Goal: Task Accomplishment & Management: Complete application form

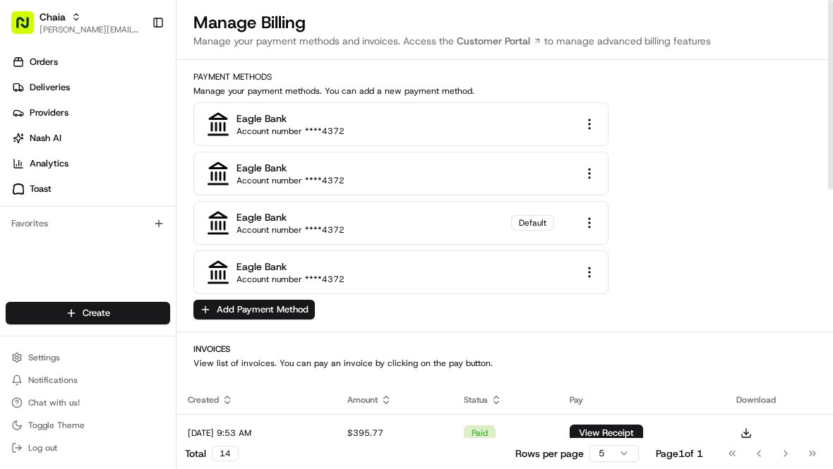
click at [589, 277] on html "Chaia [EMAIL_ADDRESS][DOMAIN_NAME] Toggle Sidebar Orders Deliveries Providers […" at bounding box center [416, 234] width 833 height 469
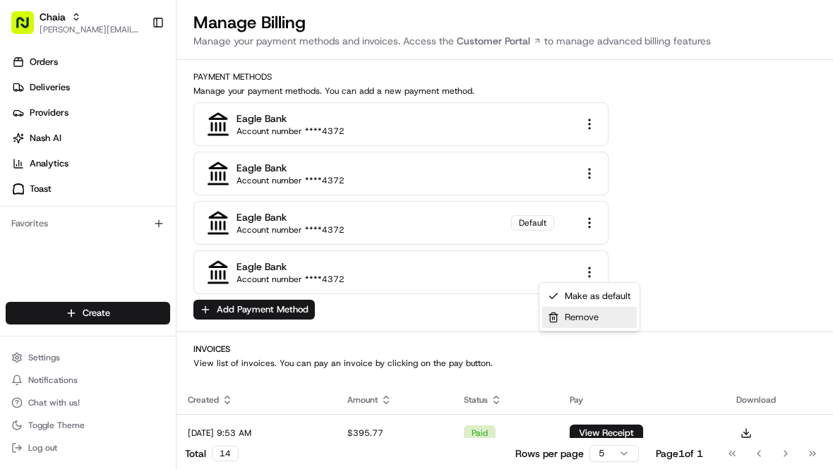
click at [591, 312] on div "Remove" at bounding box center [589, 317] width 95 height 21
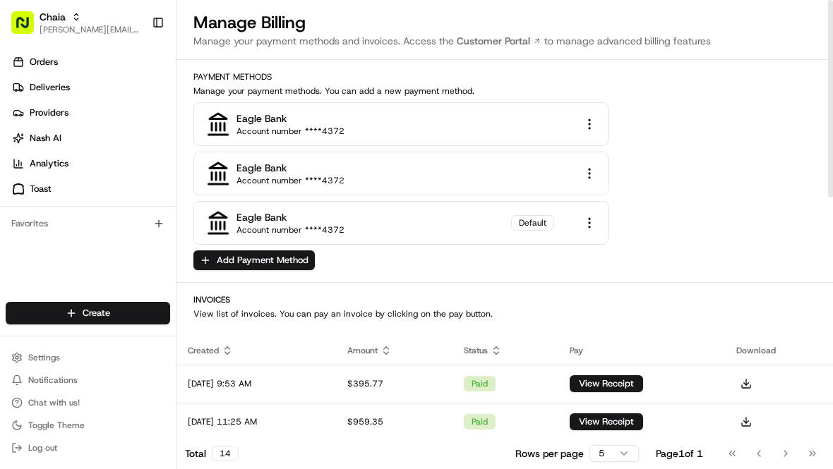
click at [592, 171] on html "Chaia [EMAIL_ADDRESS][DOMAIN_NAME] Toggle Sidebar Orders Deliveries Providers […" at bounding box center [416, 234] width 833 height 469
click at [588, 218] on div "Remove" at bounding box center [589, 218] width 95 height 21
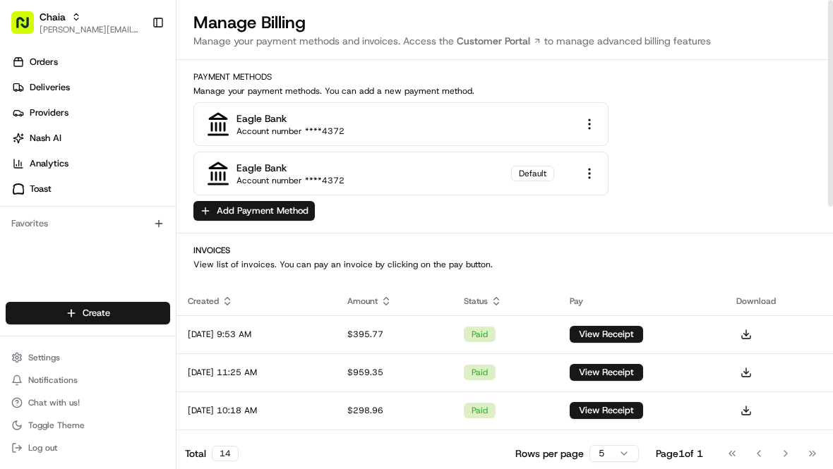
click at [594, 120] on html "Chaia [EMAIL_ADDRESS][DOMAIN_NAME] Toggle Sidebar Orders Deliveries Providers […" at bounding box center [416, 234] width 833 height 469
click at [594, 171] on div "Remove" at bounding box center [589, 169] width 95 height 21
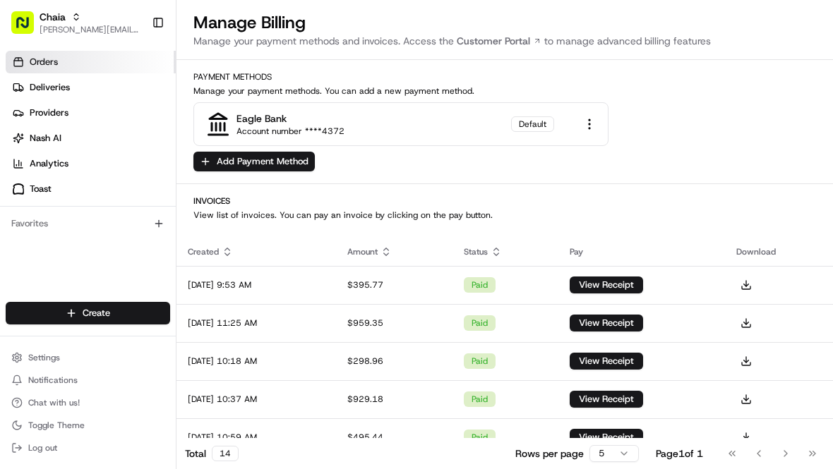
click at [73, 61] on link "Orders" at bounding box center [91, 62] width 170 height 23
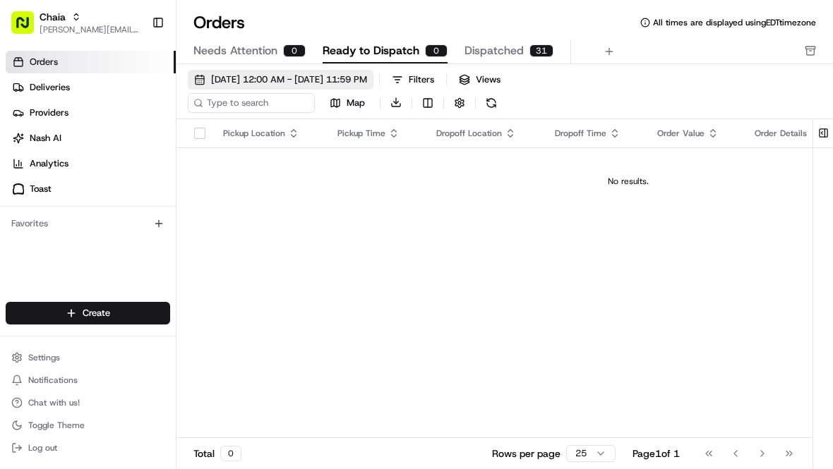
click at [310, 84] on span "[DATE] 12:00 AM - [DATE] 11:59 PM" at bounding box center [289, 79] width 156 height 13
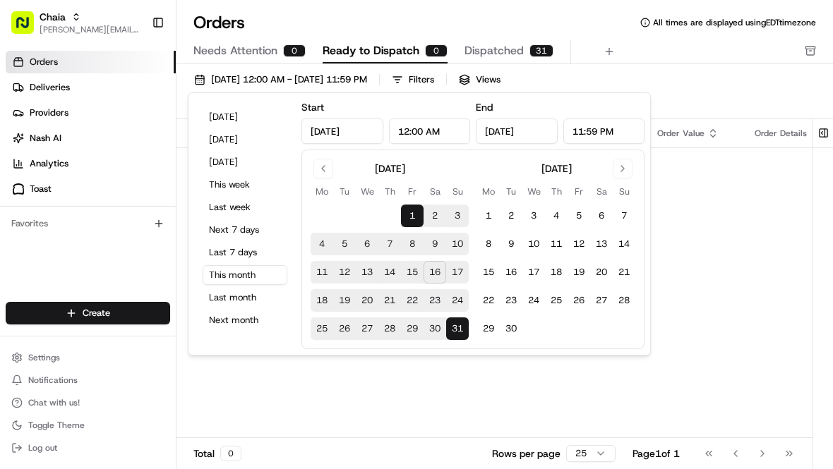
click at [373, 301] on button "20" at bounding box center [367, 300] width 23 height 23
type input "[DATE]"
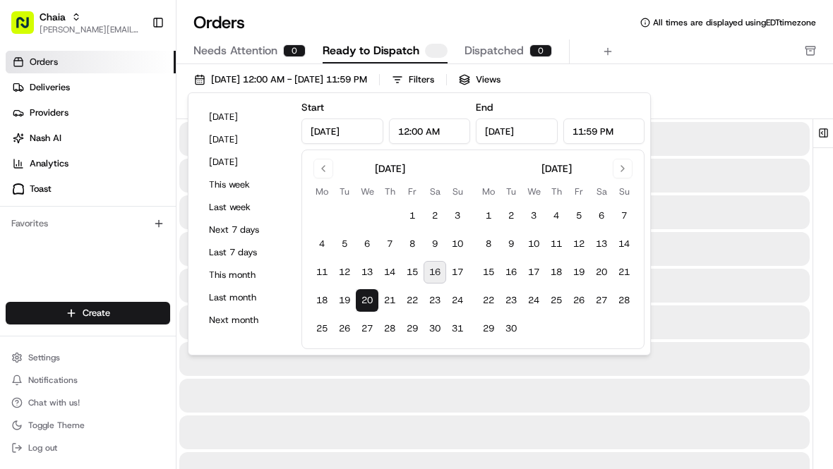
click at [373, 301] on button "20" at bounding box center [367, 300] width 23 height 23
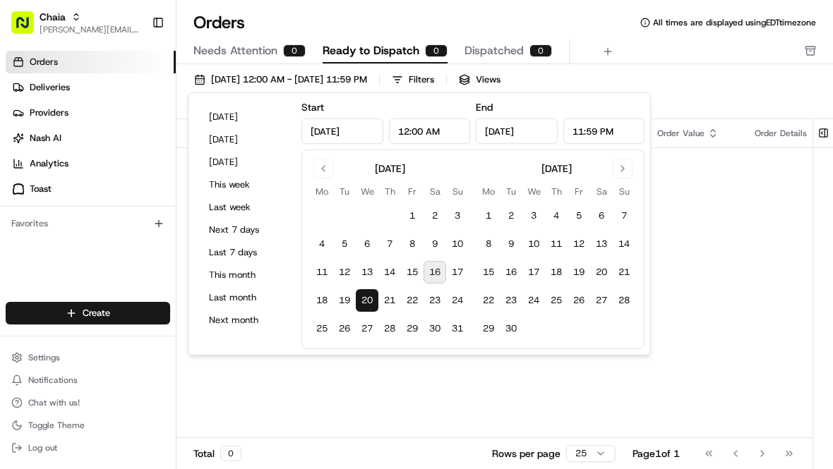
click at [398, 55] on span "Ready to Dispatch" at bounding box center [370, 50] width 97 height 17
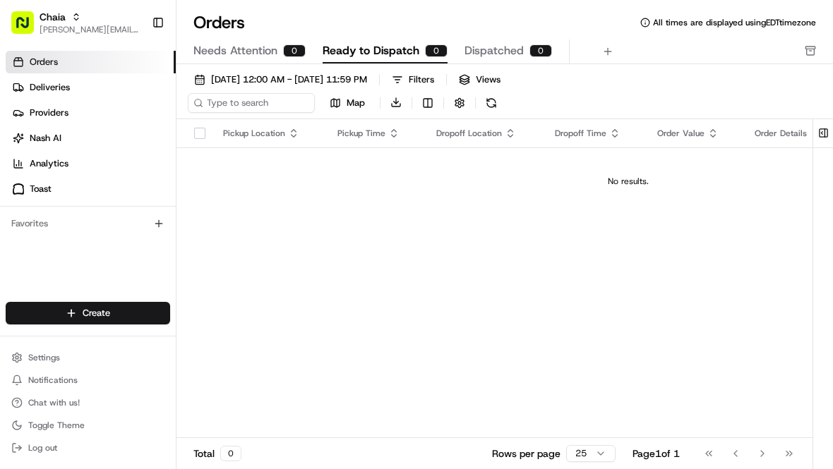
click at [398, 55] on span "Ready to Dispatch" at bounding box center [370, 50] width 97 height 17
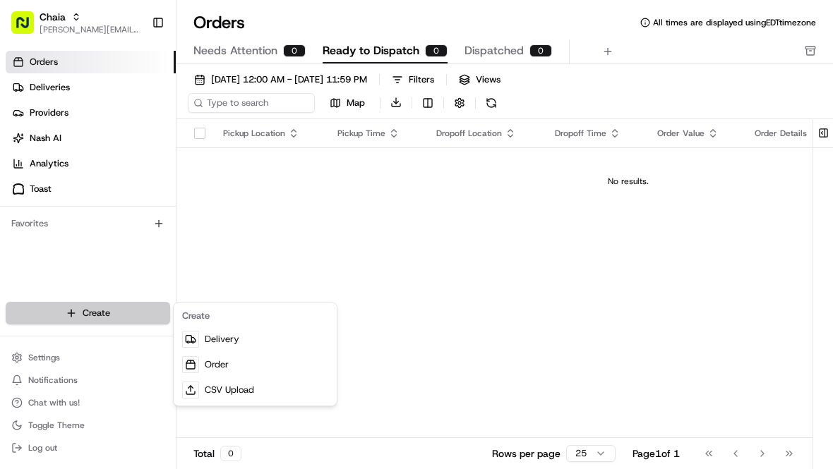
click at [101, 312] on html "Chaia [EMAIL_ADDRESS][DOMAIN_NAME] Toggle Sidebar Orders Deliveries Providers […" at bounding box center [416, 234] width 833 height 469
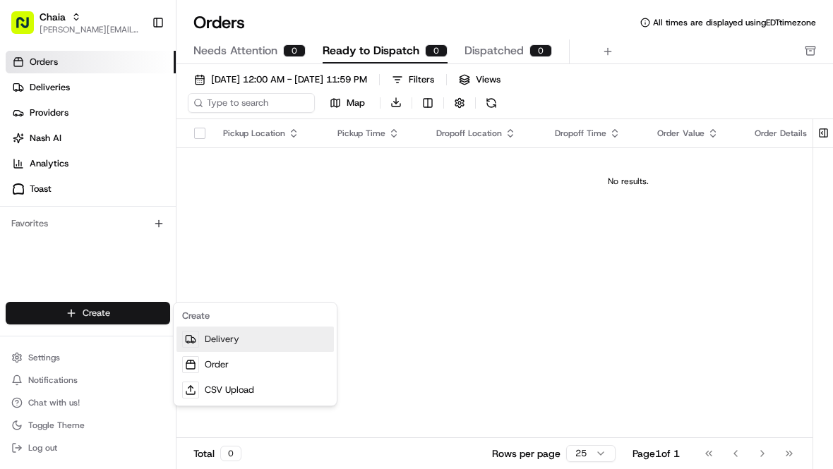
click at [231, 337] on link "Delivery" at bounding box center [254, 339] width 157 height 25
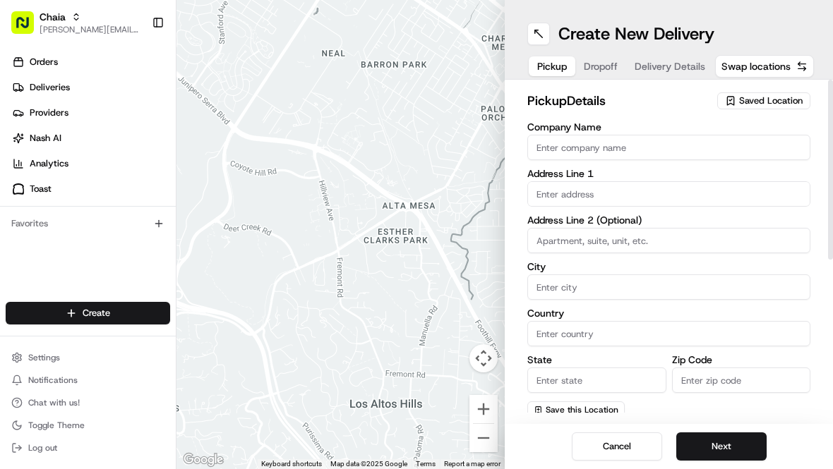
click at [579, 146] on input "Company Name" at bounding box center [668, 147] width 283 height 25
type input "Chaia Georgetown LLC"
type input "[STREET_ADDRESS][US_STATE]"
type input "[US_STATE], [GEOGRAPHIC_DATA]"
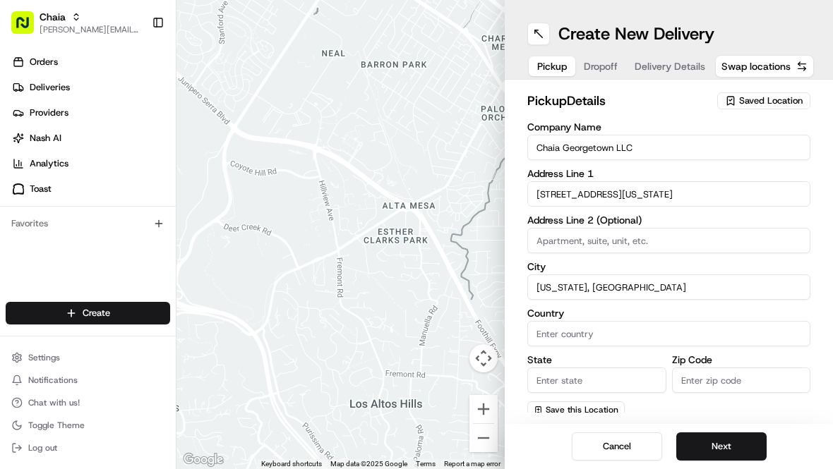
type input "[GEOGRAPHIC_DATA]"
type input "DC"
type input "20007"
type input "[PERSON_NAME]"
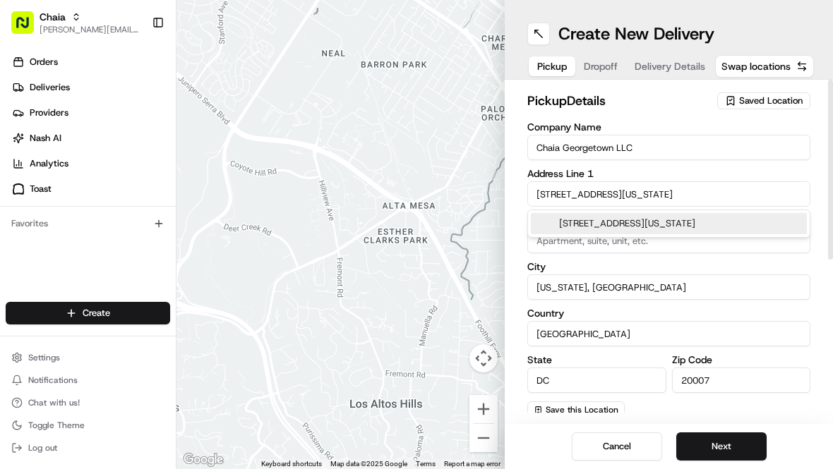
click at [636, 153] on input "Chaia Georgetown LLC" at bounding box center [668, 147] width 283 height 25
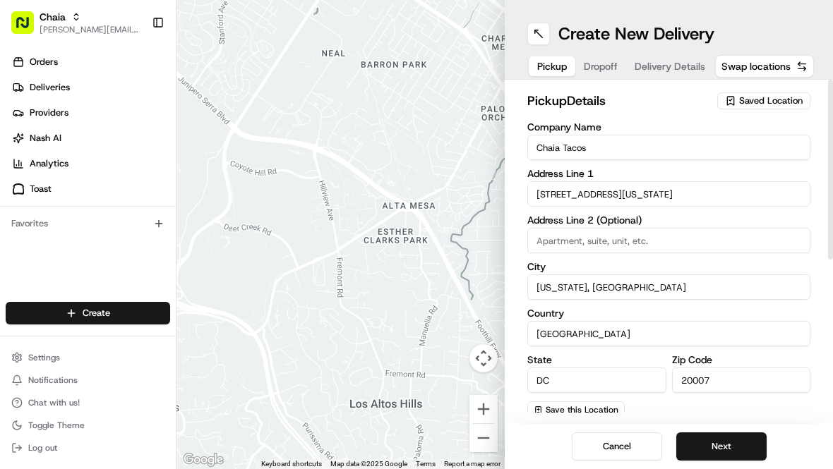
type input "Chaia Tacos"
click at [678, 105] on h2 "pickup Details" at bounding box center [617, 101] width 181 height 20
click at [746, 447] on button "Next" at bounding box center [721, 447] width 90 height 28
click at [708, 447] on button "Next" at bounding box center [721, 447] width 90 height 28
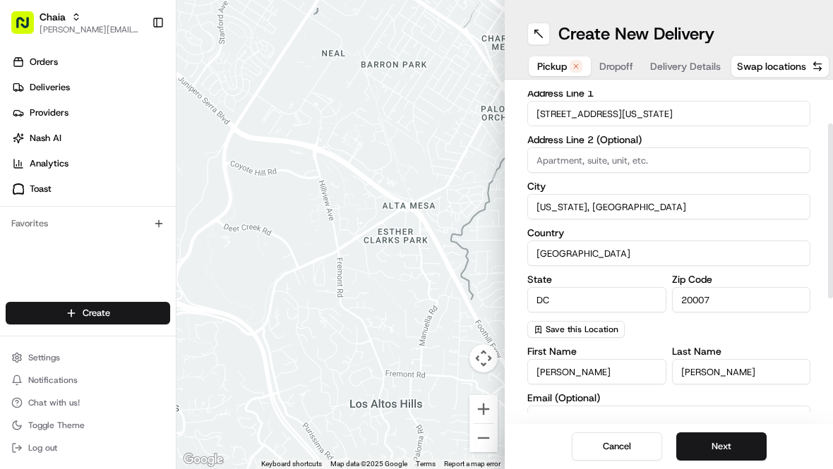
scroll to position [86, 0]
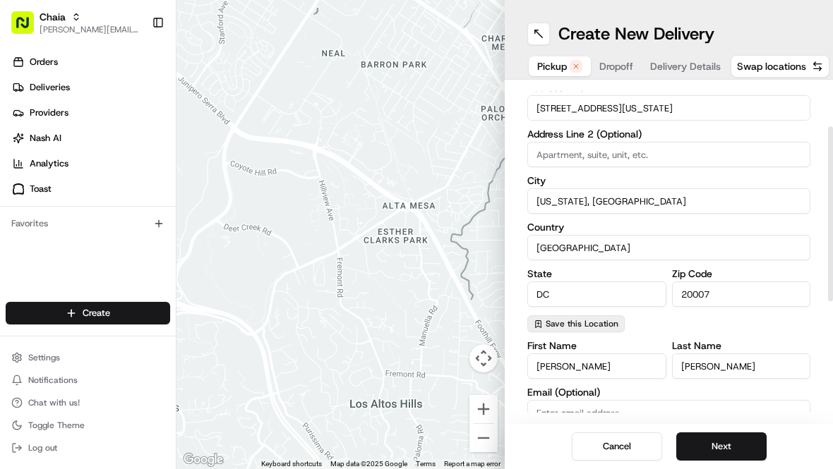
click at [570, 326] on span "Save this Location" at bounding box center [581, 323] width 73 height 11
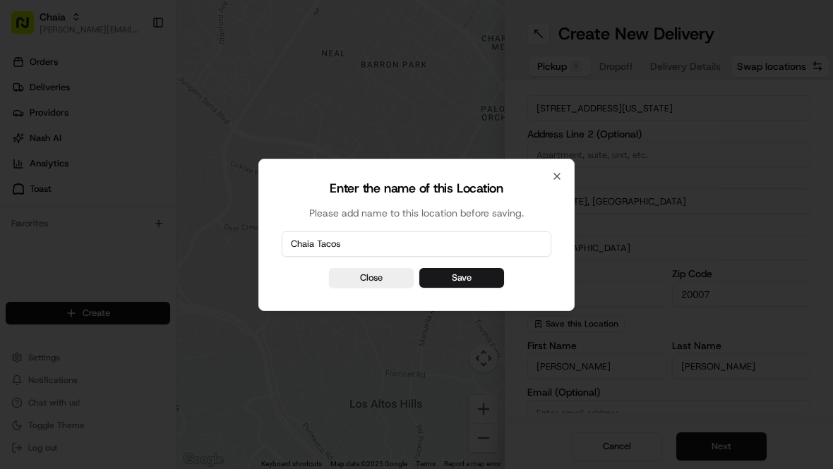
click at [356, 241] on input "Chaia Tacos" at bounding box center [417, 243] width 270 height 25
type input "Chaia Tacos - [GEOGRAPHIC_DATA]"
click at [467, 270] on button "Save" at bounding box center [461, 278] width 85 height 20
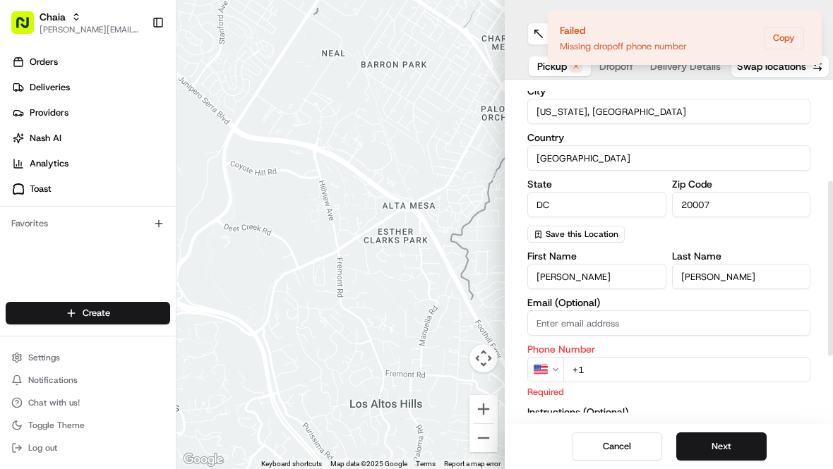
scroll to position [221, 0]
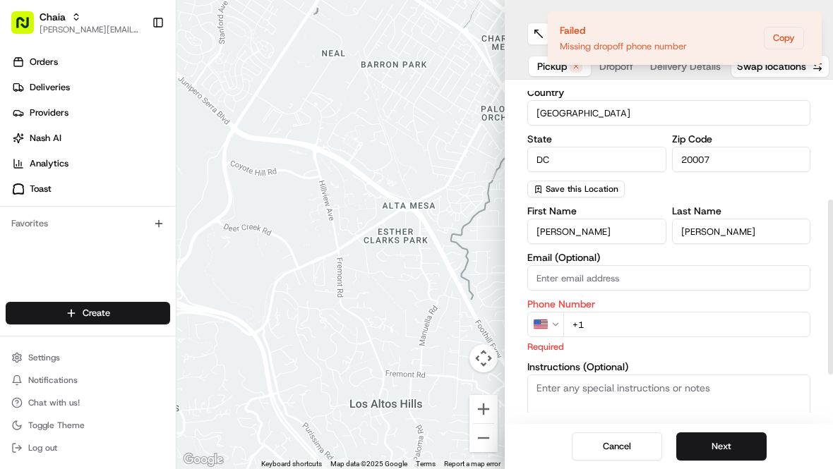
click at [607, 323] on input "+1" at bounding box center [686, 324] width 247 height 25
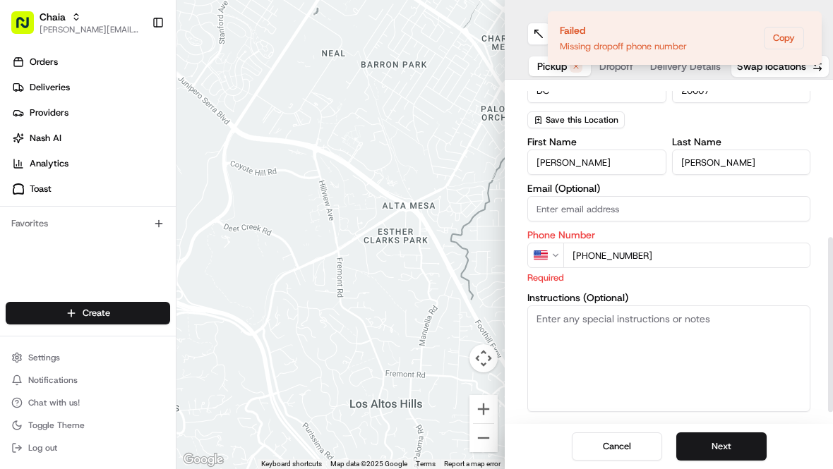
scroll to position [311, 0]
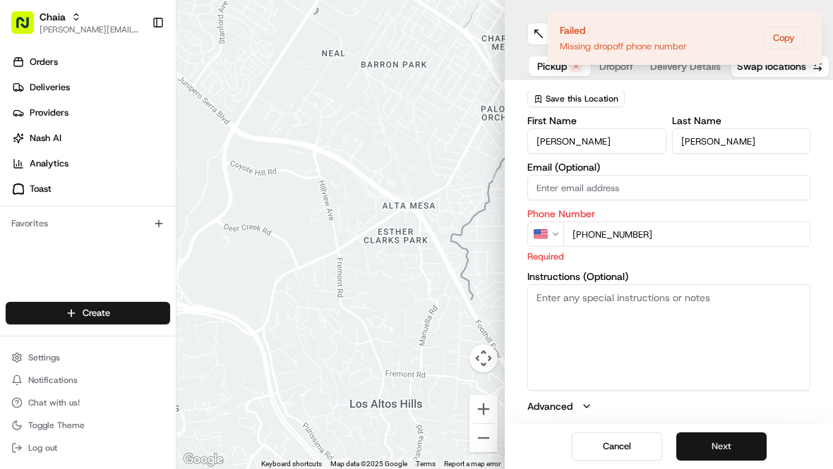
type input "[PHONE_NUMBER]"
click at [712, 445] on button "Next" at bounding box center [721, 447] width 90 height 28
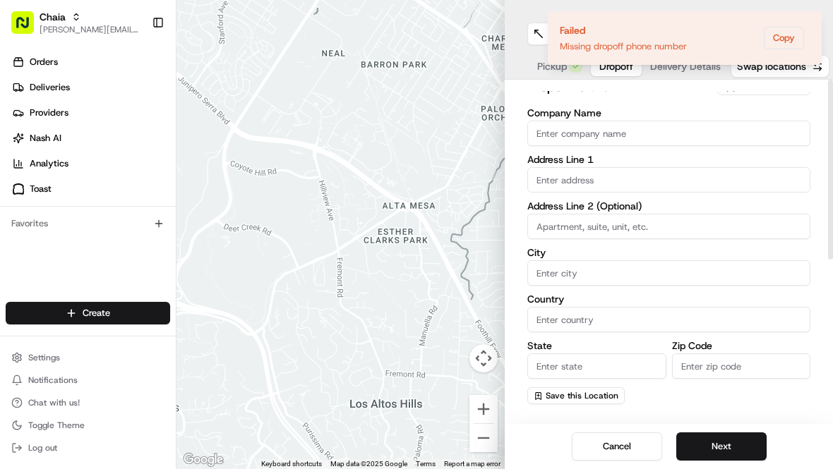
scroll to position [0, 0]
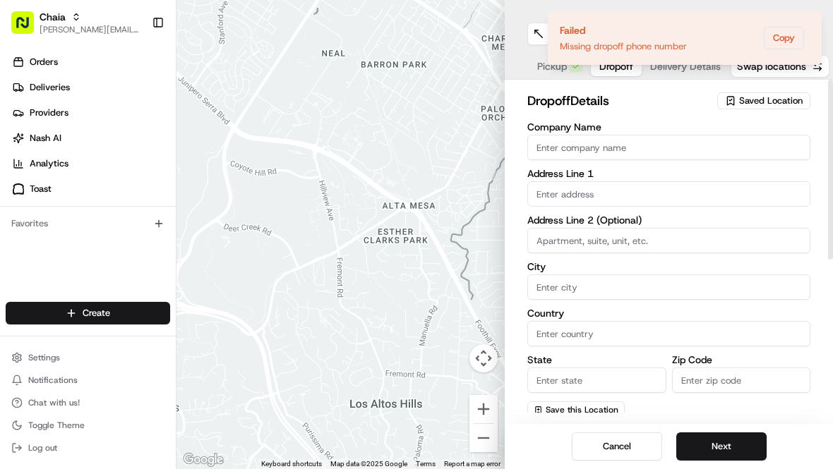
click at [572, 143] on input "Company Name" at bounding box center [668, 147] width 283 height 25
type input "RMI"
click at [565, 191] on input "text" at bounding box center [668, 193] width 283 height 25
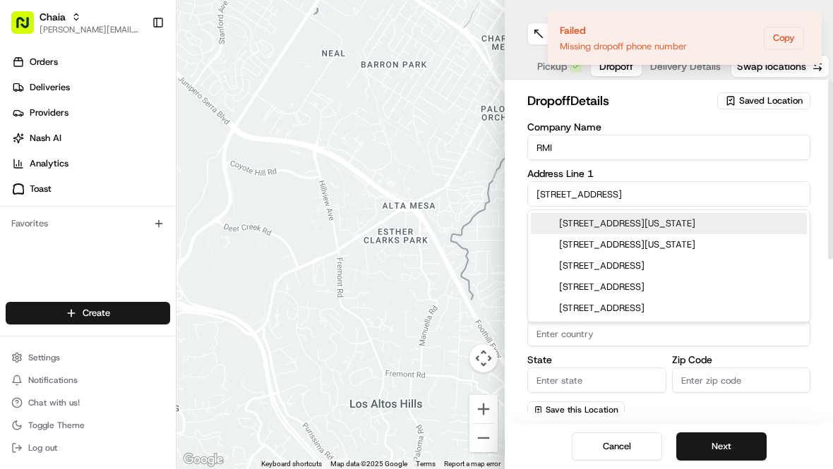
click at [617, 226] on div "[STREET_ADDRESS][US_STATE]" at bounding box center [669, 223] width 276 height 21
type input "[STREET_ADDRESS][US_STATE]"
type input "[US_STATE]"
type input "[GEOGRAPHIC_DATA]"
type input "DC"
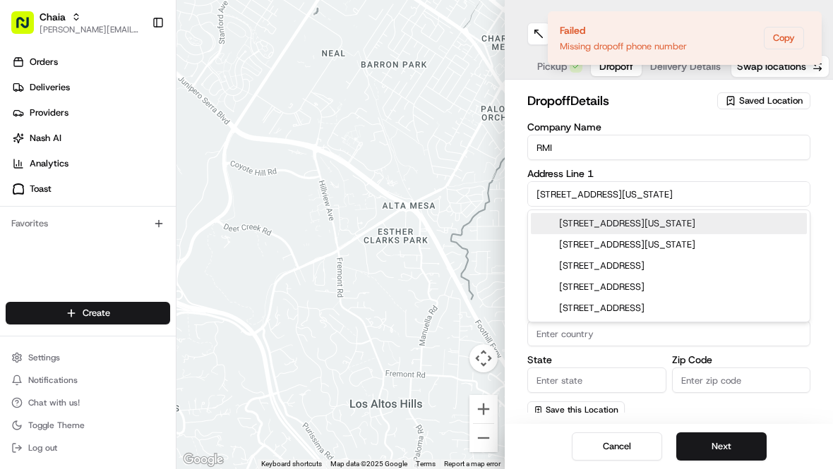
type input "20036"
type input "[STREET_ADDRESS]"
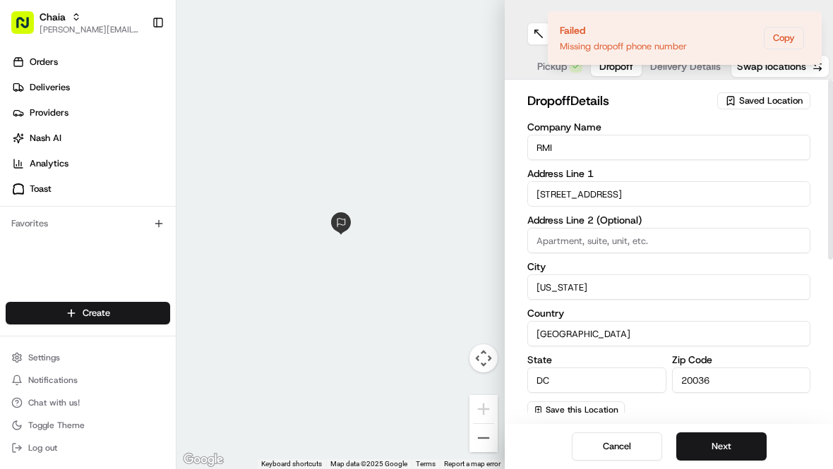
click at [676, 212] on div "Company Name RMI Address Line 1 1850 M Street Northwest Address Line 2 (Optiona…" at bounding box center [668, 270] width 283 height 296
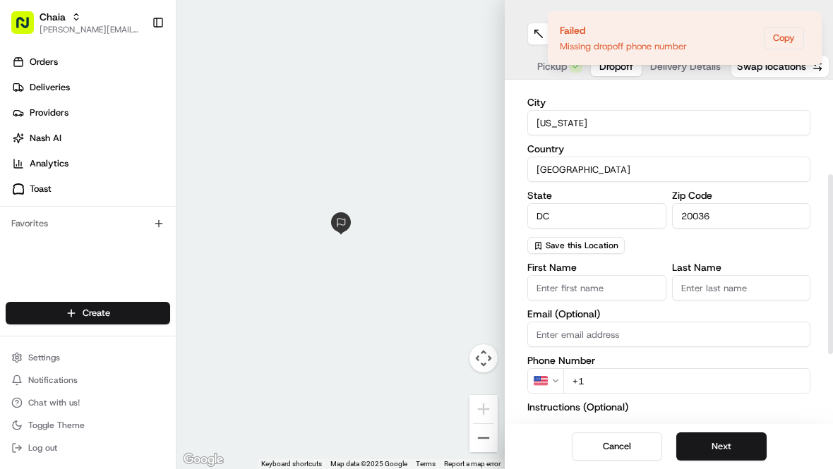
scroll to position [169, 0]
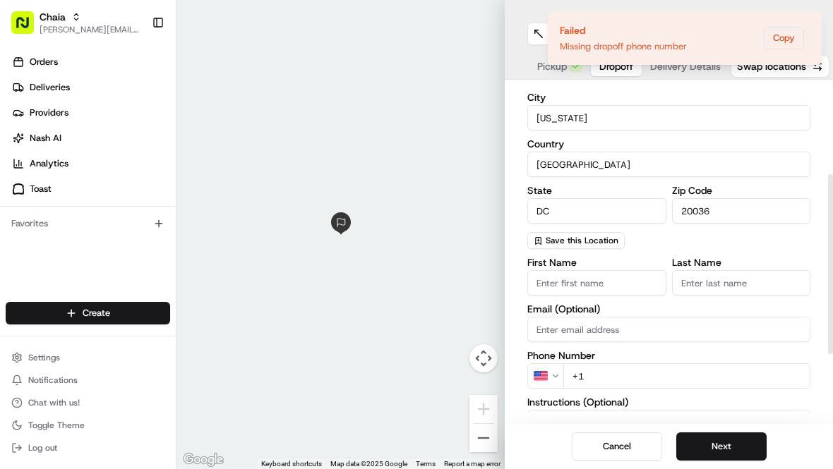
click at [614, 285] on input "First Name" at bounding box center [596, 282] width 139 height 25
type input "[PERSON_NAME]"
click at [733, 288] on input "Last Name" at bounding box center [741, 282] width 139 height 25
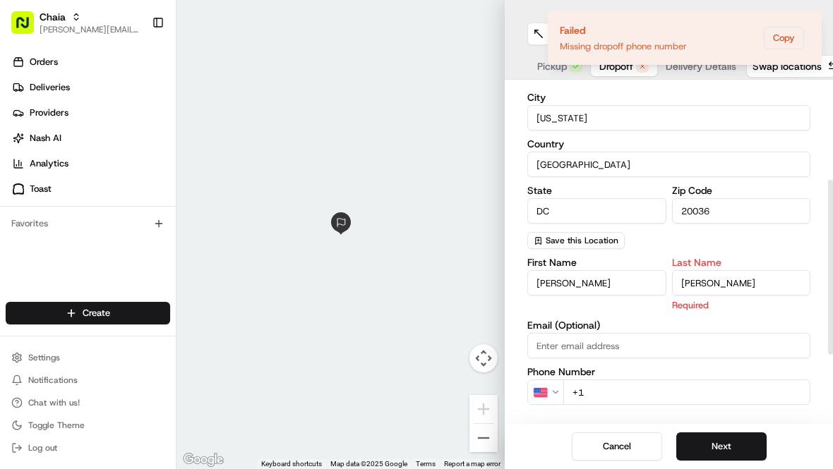
scroll to position [211, 0]
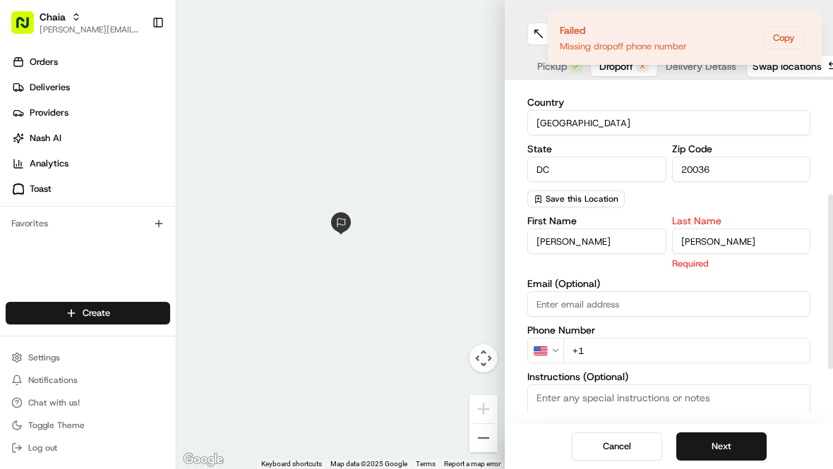
type input "[PERSON_NAME]"
click at [613, 351] on div "First Name [PERSON_NAME] Last Name [PERSON_NAME] Required Email (Optional) Phon…" at bounding box center [668, 365] width 283 height 298
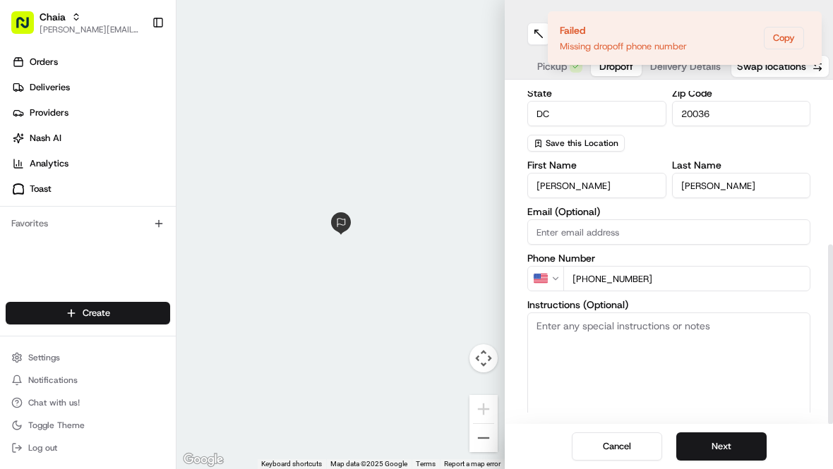
scroll to position [295, 0]
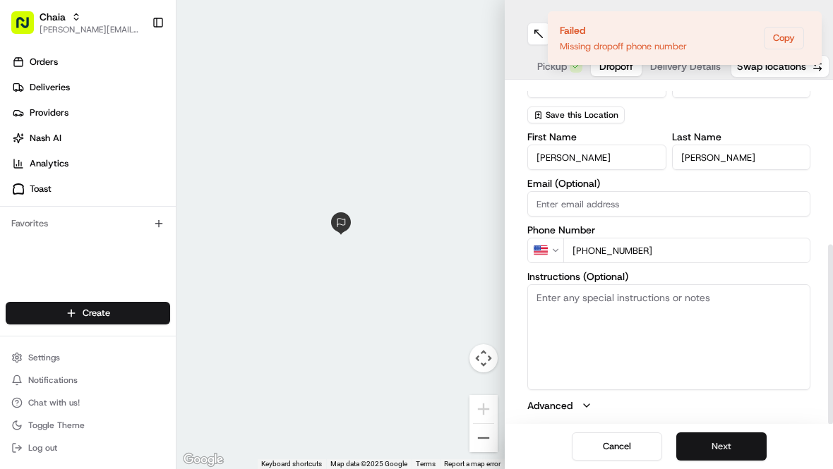
type input "[PHONE_NUMBER]"
click at [712, 442] on button "Next" at bounding box center [721, 447] width 90 height 28
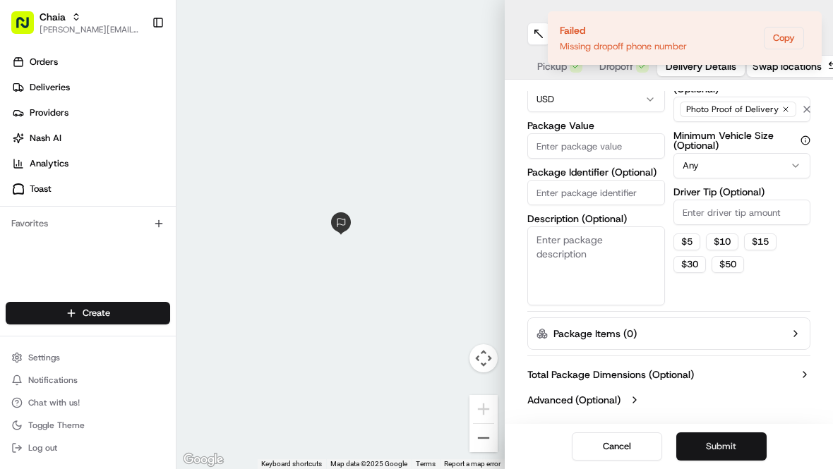
scroll to position [123, 0]
click at [699, 214] on input "Driver Tip (Optional)" at bounding box center [742, 212] width 138 height 25
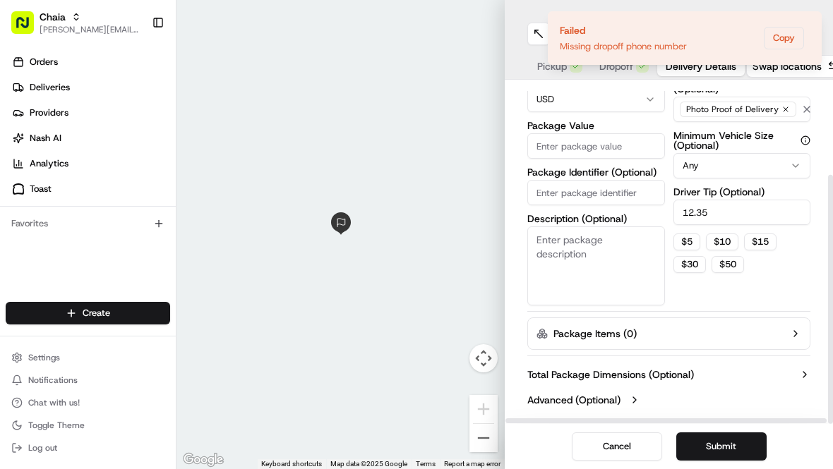
type input "12.35"
click at [604, 150] on input "Package Value" at bounding box center [596, 145] width 138 height 25
type input "262"
click at [564, 241] on textarea "Description (Optional)" at bounding box center [596, 265] width 138 height 79
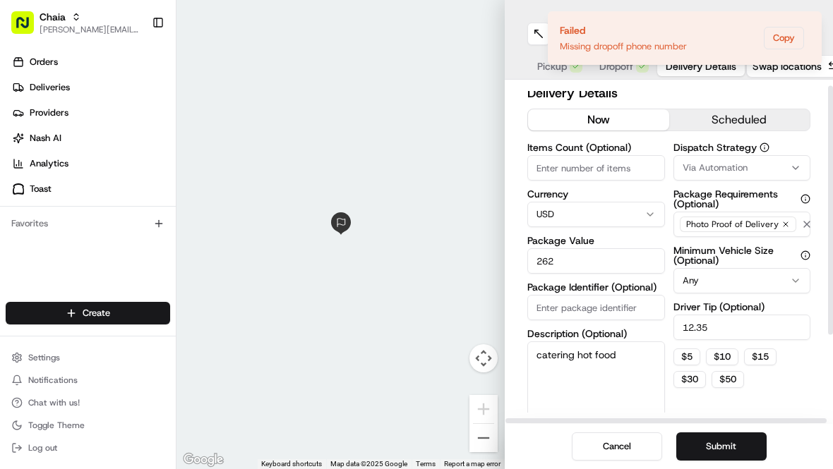
scroll to position [0, 0]
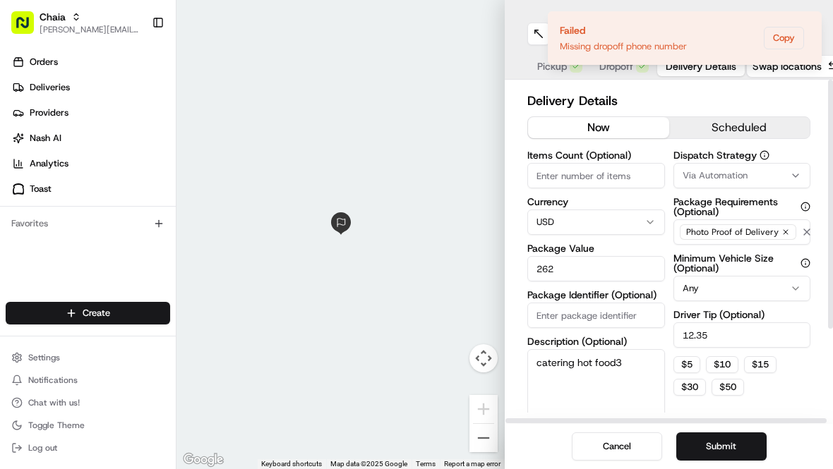
type textarea "catering hot food3"
click at [590, 179] on input "Items Count (Optional)" at bounding box center [596, 175] width 138 height 25
type input "3"
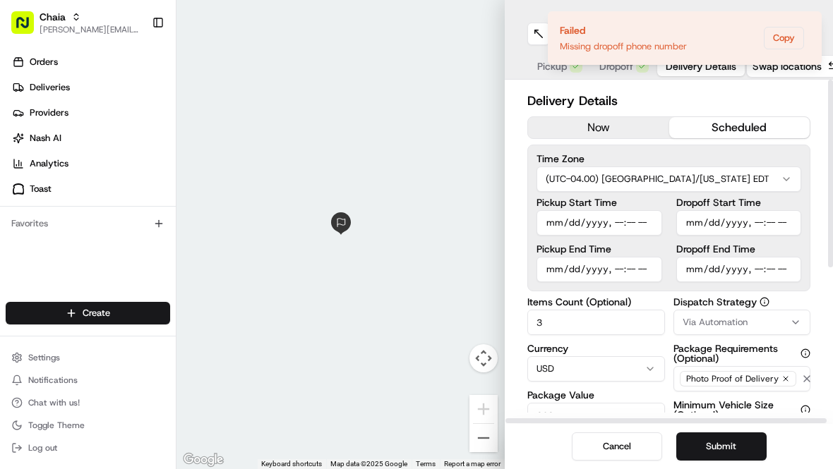
click at [746, 126] on button "scheduled" at bounding box center [739, 127] width 141 height 21
click at [556, 220] on input "Pickup Start Time" at bounding box center [599, 222] width 126 height 25
click at [624, 224] on input "Pickup Start Time" at bounding box center [599, 222] width 126 height 25
click at [613, 223] on input "Pickup Start Time" at bounding box center [599, 222] width 126 height 25
click at [635, 224] on input "Pickup Start Time" at bounding box center [599, 222] width 126 height 25
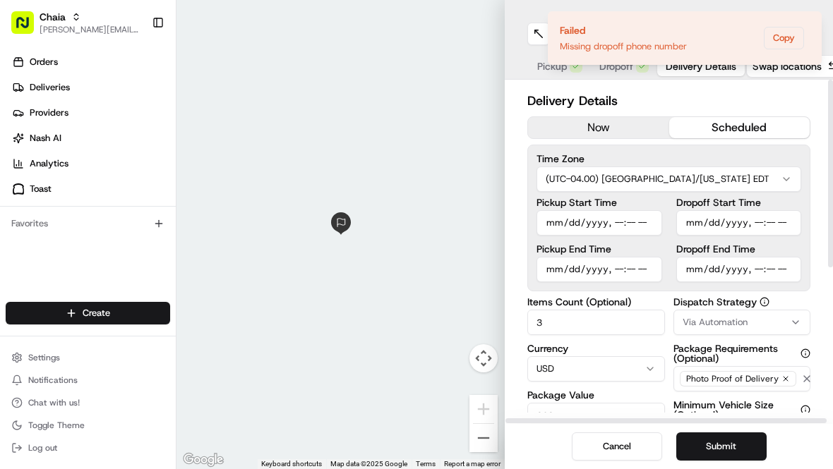
type input "[DATE]T23:01"
type input "[DATE]T11:20"
click at [617, 268] on input "Pickup End Time" at bounding box center [599, 269] width 126 height 25
click at [552, 277] on input "Pickup End Time" at bounding box center [599, 269] width 126 height 25
click at [550, 272] on input "Pickup End Time" at bounding box center [599, 269] width 126 height 25
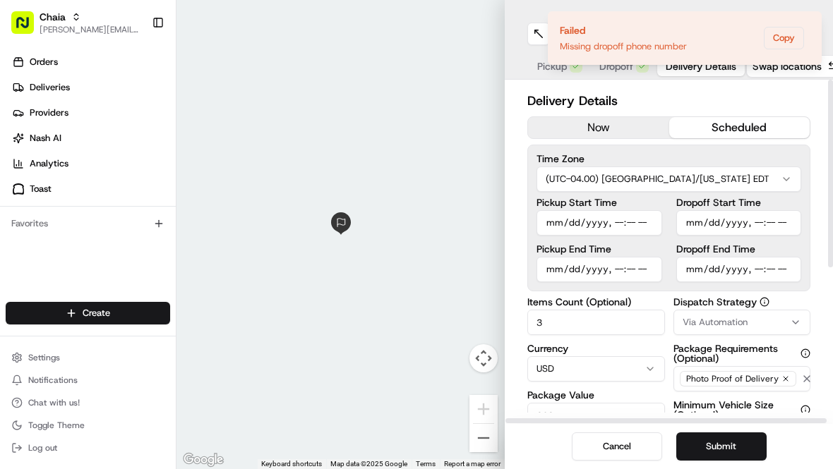
click at [617, 268] on input "Pickup End Time" at bounding box center [599, 269] width 126 height 25
type input "0025-08-20T11:30"
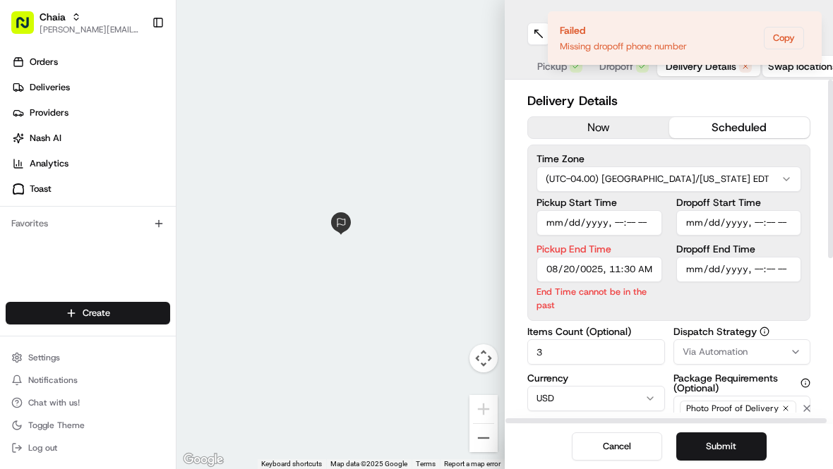
click at [696, 224] on input "Dropoff Start Time" at bounding box center [739, 222] width 126 height 25
click at [757, 222] on input "Dropoff Start Time" at bounding box center [739, 222] width 126 height 25
type input "[DATE]T11:45"
click at [691, 268] on input "Dropoff End Time" at bounding box center [739, 269] width 126 height 25
click at [758, 266] on input "Dropoff End Time" at bounding box center [739, 269] width 126 height 25
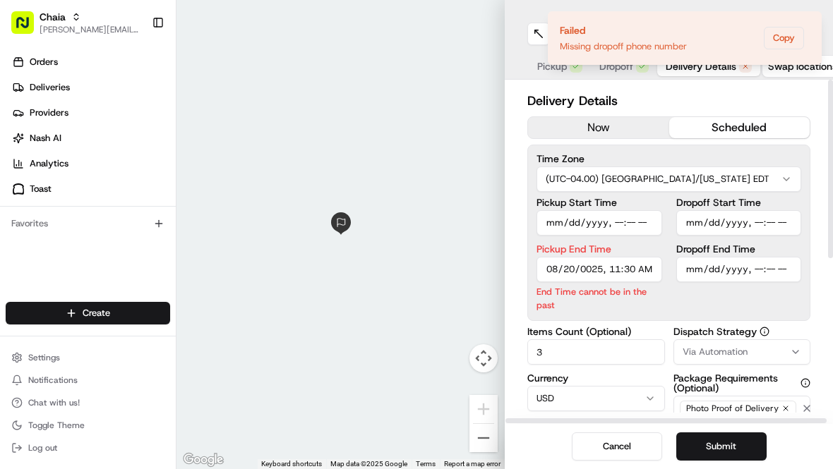
type input "[DATE]T11:55"
click at [653, 315] on div "Time Zone (UTC-04.00) [GEOGRAPHIC_DATA]/[US_STATE] EDT Pickup Start Time Pickup…" at bounding box center [668, 233] width 283 height 176
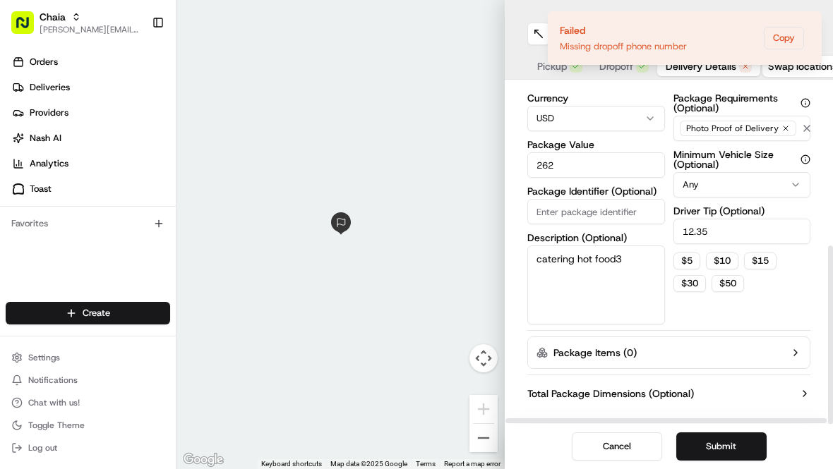
scroll to position [299, 0]
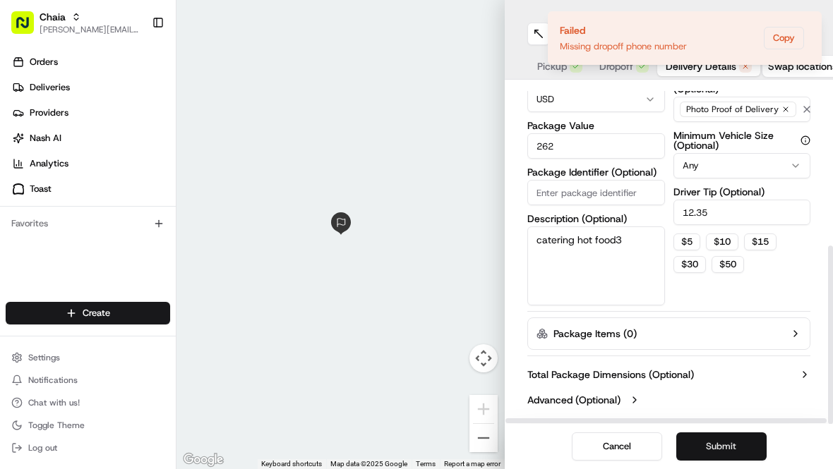
click at [725, 445] on button "Submit" at bounding box center [721, 447] width 90 height 28
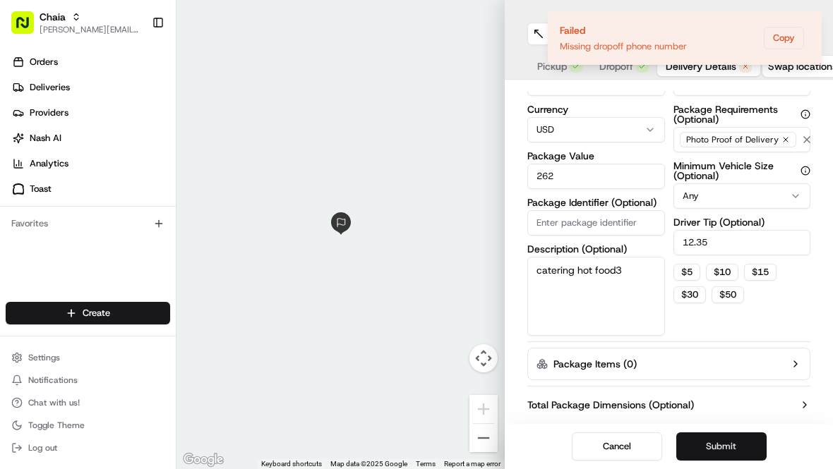
scroll to position [329, 0]
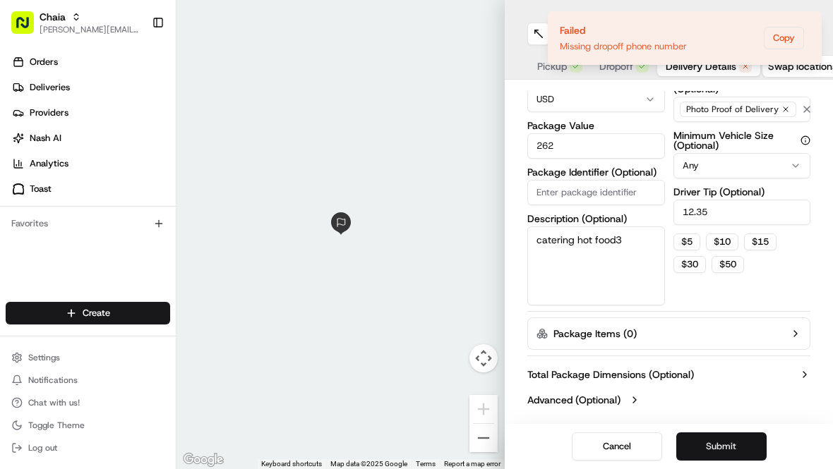
click at [710, 446] on button "Submit" at bounding box center [721, 447] width 90 height 28
click at [613, 69] on ol "Failed Missing dropoff phone number Copy" at bounding box center [684, 38] width 296 height 76
click at [636, 399] on icon "button" at bounding box center [634, 400] width 3 height 6
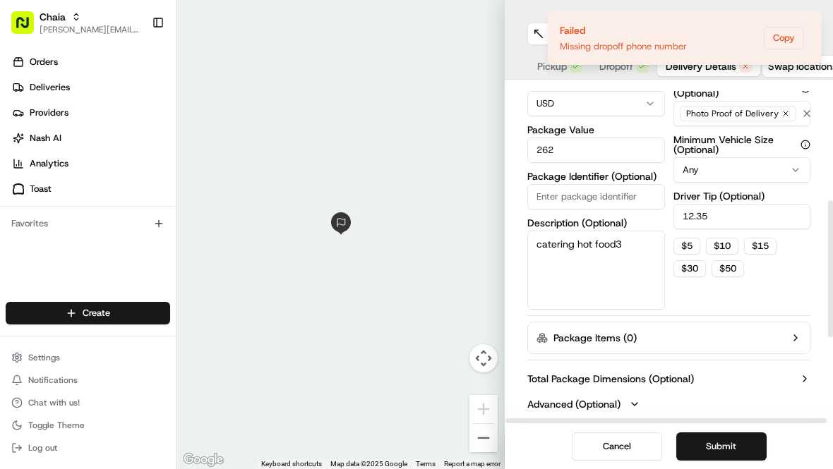
scroll to position [277, 0]
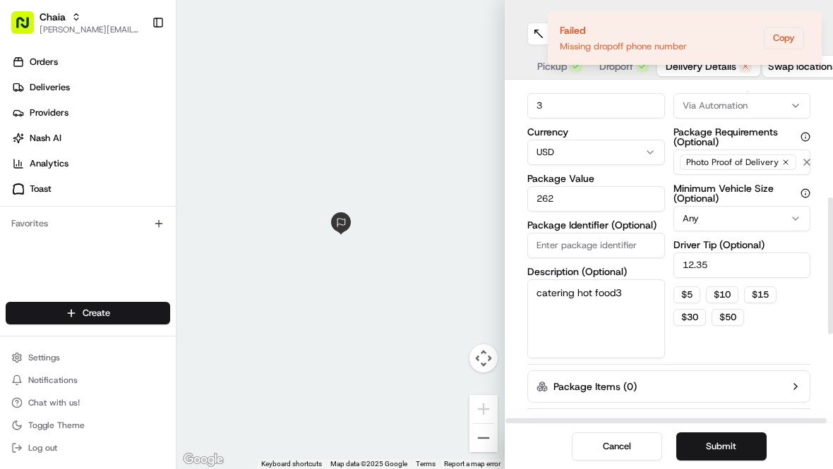
click at [622, 294] on textarea "catering hot food3" at bounding box center [596, 318] width 138 height 79
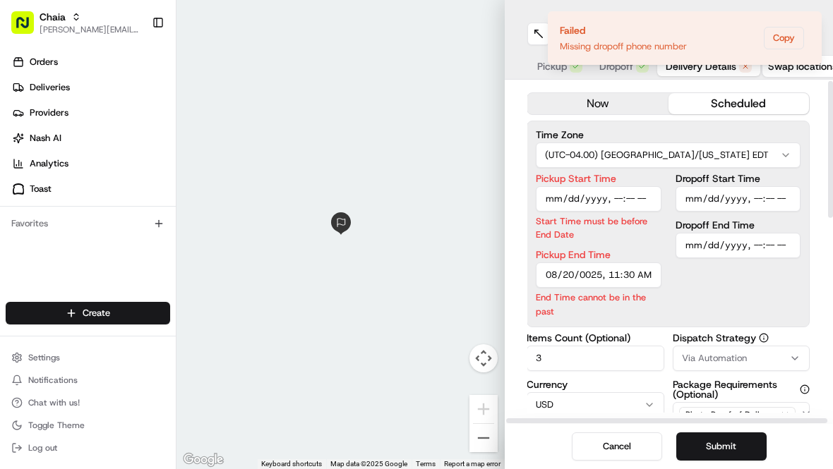
scroll to position [0, 1]
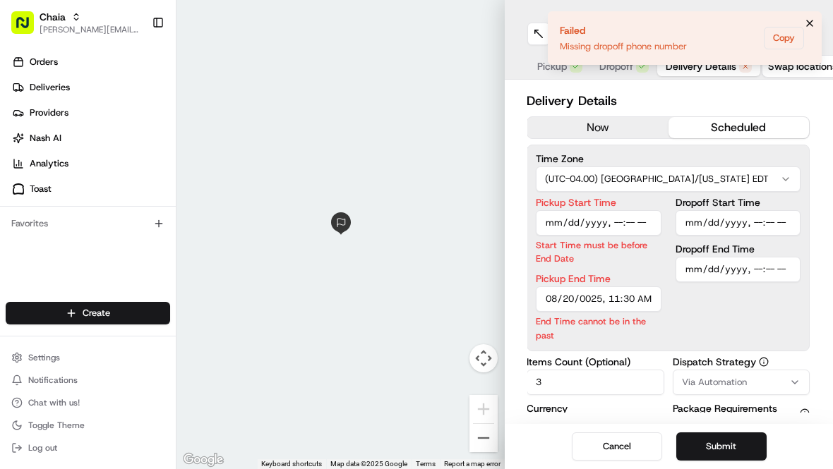
type textarea "catering hot food"
click at [809, 21] on icon "Notifications (F8)" at bounding box center [809, 23] width 11 height 11
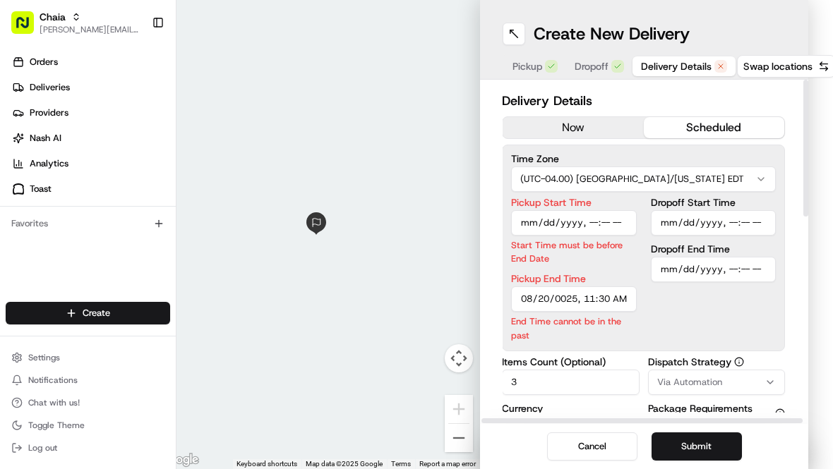
scroll to position [0, 0]
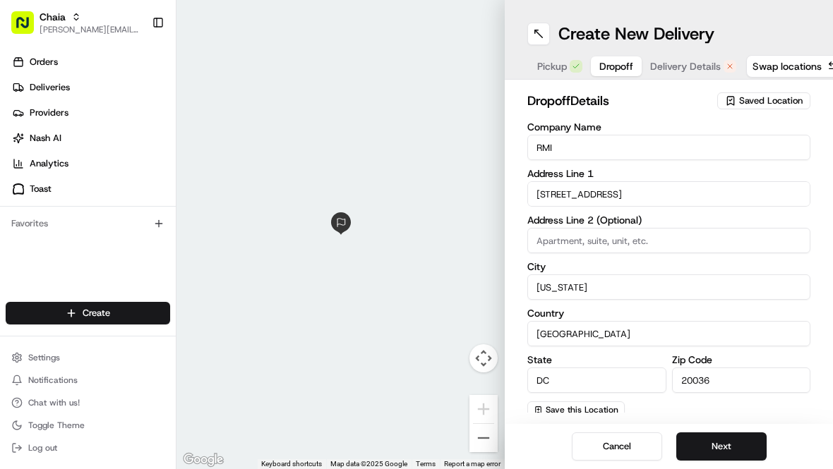
click at [613, 64] on span "Dropoff" at bounding box center [616, 66] width 34 height 14
click at [559, 66] on span "Pickup" at bounding box center [552, 66] width 30 height 14
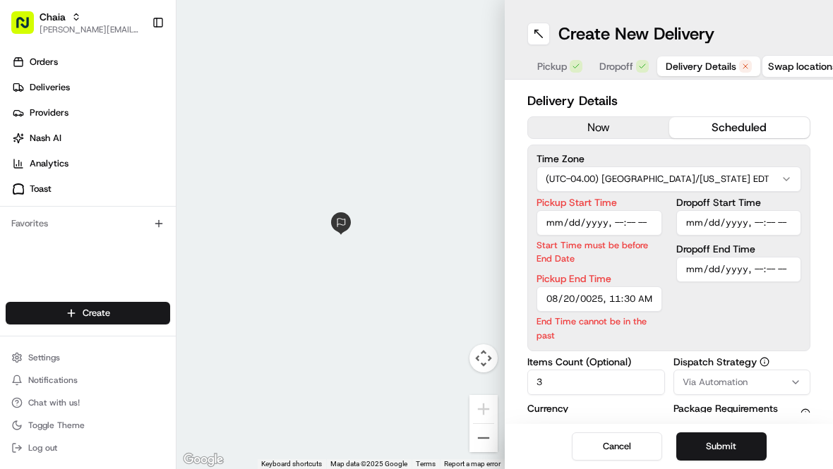
click at [676, 66] on span "Delivery Details" at bounding box center [700, 66] width 71 height 14
click at [573, 230] on input "Pickup Start Time" at bounding box center [599, 222] width 126 height 25
type input "[DATE]T11:20"
click at [553, 296] on input "Pickup End Time" at bounding box center [599, 298] width 126 height 25
type input "[DATE]T11:30"
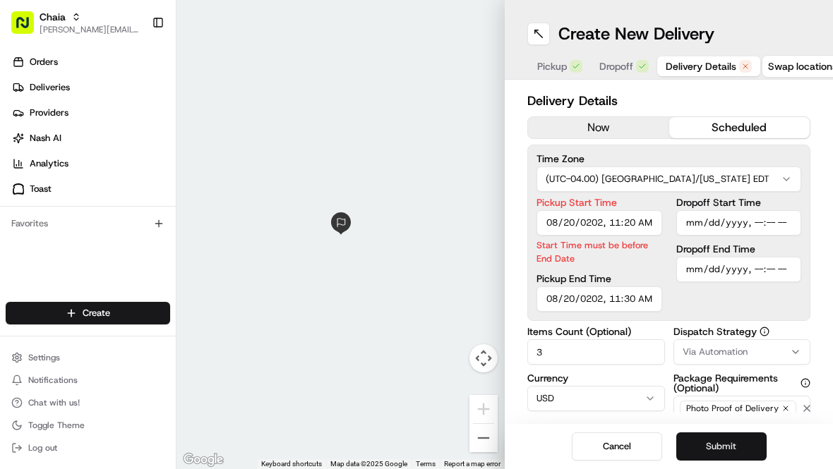
click at [711, 447] on button "Submit" at bounding box center [721, 447] width 90 height 28
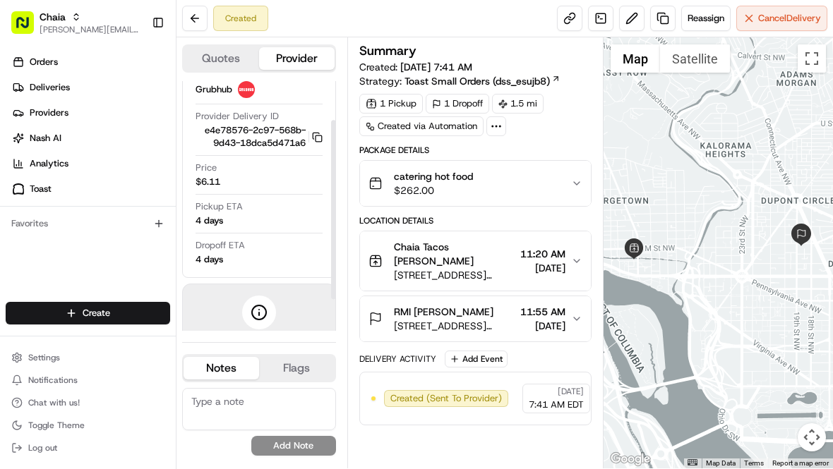
scroll to position [99, 0]
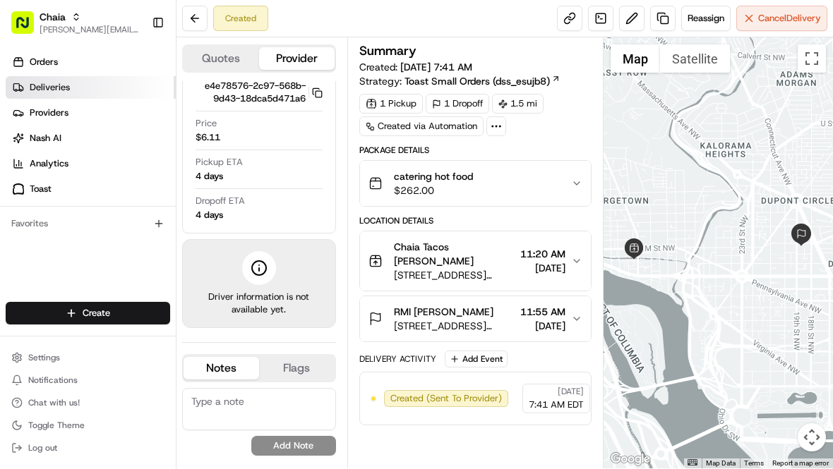
click at [76, 89] on link "Deliveries" at bounding box center [91, 87] width 170 height 23
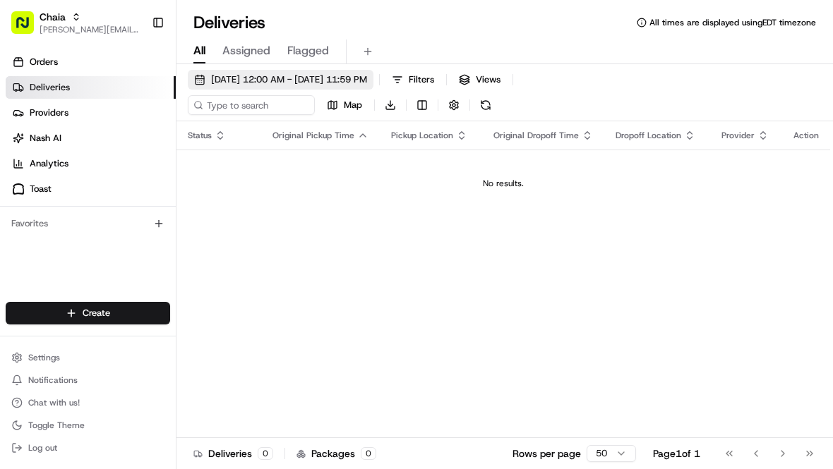
click at [356, 78] on span "[DATE] 12:00 AM - [DATE] 11:59 PM" at bounding box center [289, 79] width 156 height 13
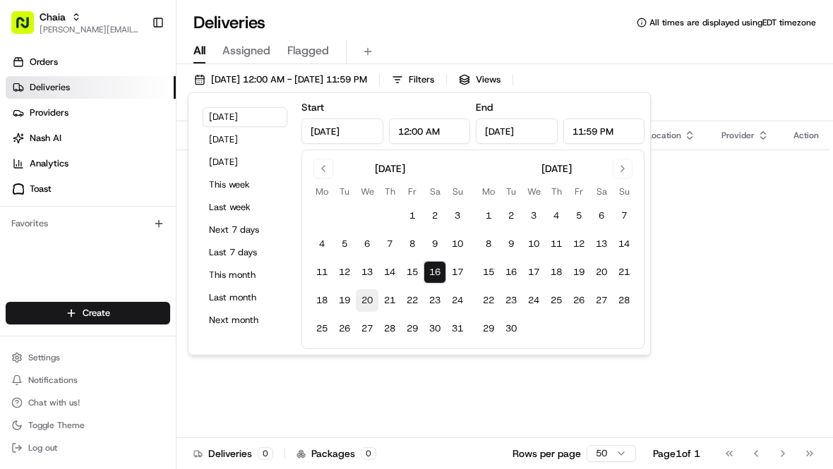
click at [365, 304] on button "20" at bounding box center [367, 300] width 23 height 23
type input "[DATE]"
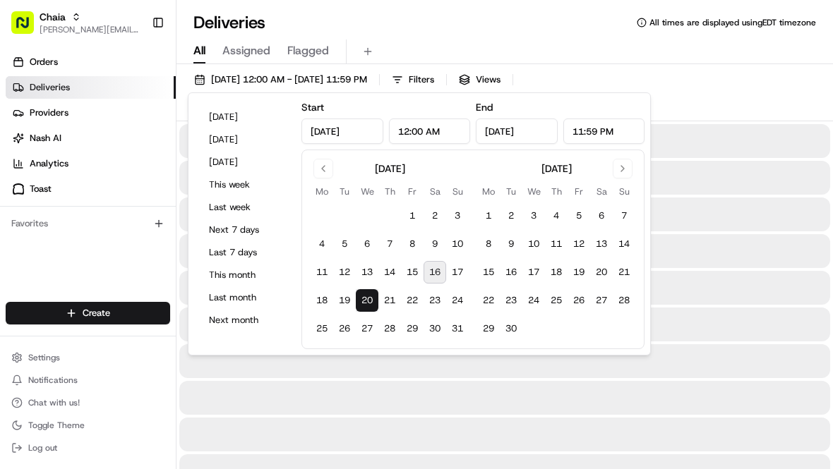
click at [699, 86] on div "[DATE] 12:00 AM - [DATE] 11:59 PM Filters Views Map Download" at bounding box center [504, 96] width 656 height 52
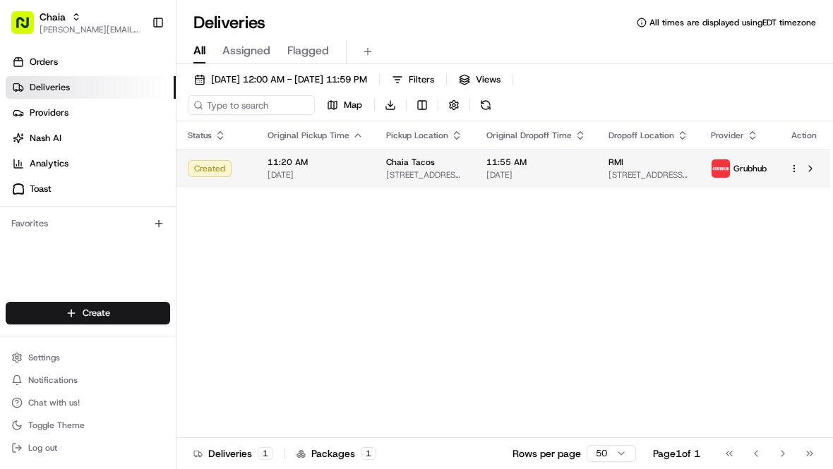
click at [794, 168] on html "Chaia [EMAIL_ADDRESS][DOMAIN_NAME] Toggle Sidebar Orders Deliveries Providers […" at bounding box center [416, 234] width 833 height 469
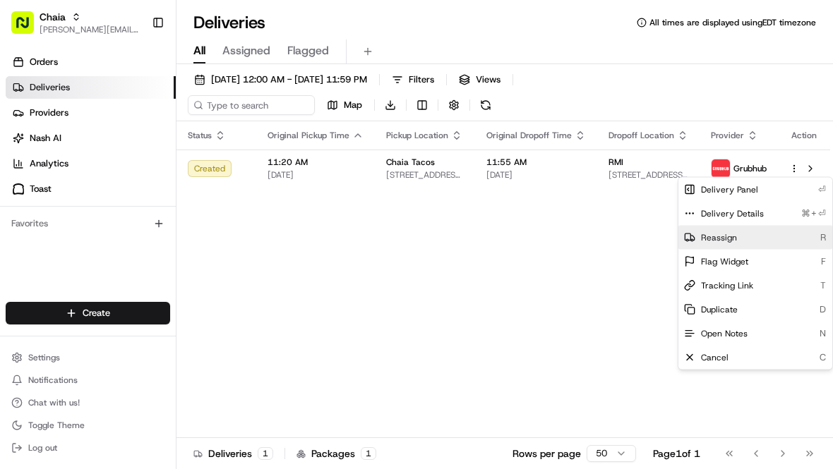
click at [766, 236] on div "Reassign R" at bounding box center [755, 238] width 154 height 24
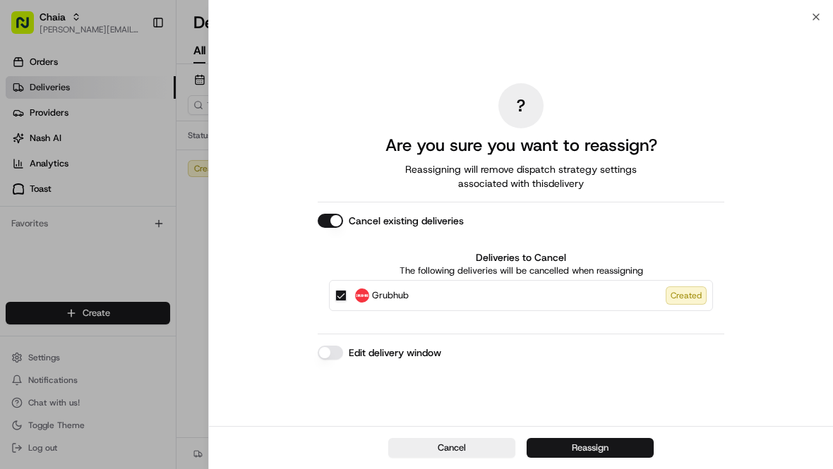
click at [605, 451] on button "Reassign" at bounding box center [589, 448] width 127 height 20
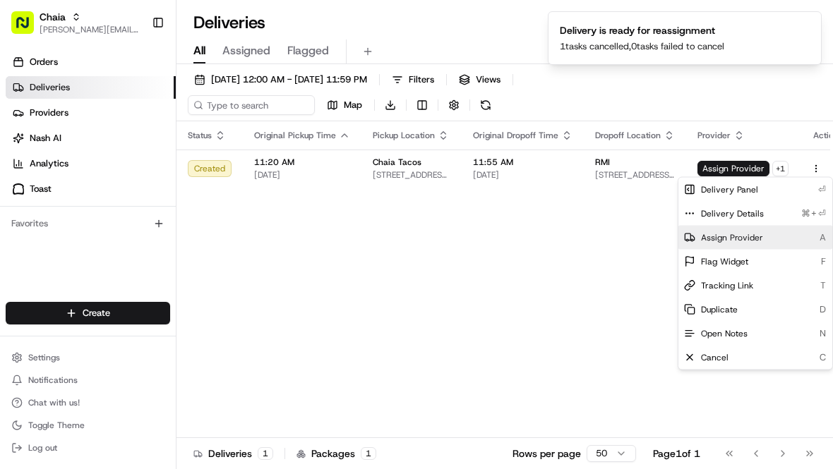
click at [731, 241] on span "Assign Provider" at bounding box center [732, 237] width 62 height 11
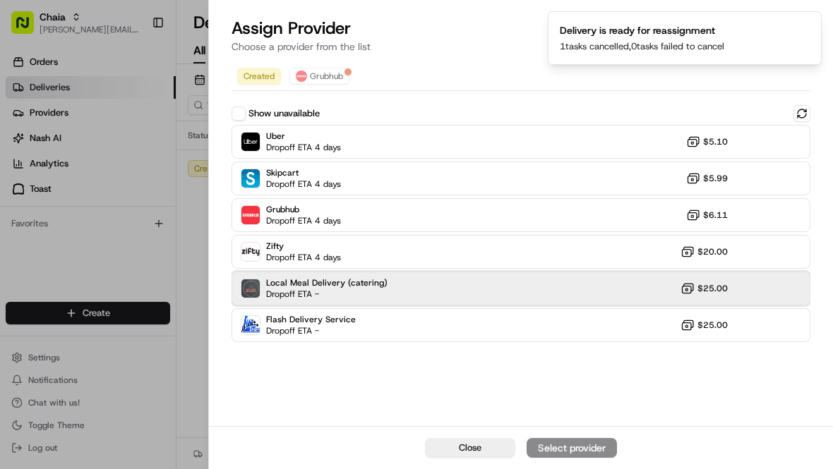
click at [560, 282] on div "Local Meal Delivery (catering) Dropoff ETA - $25.00" at bounding box center [520, 289] width 579 height 34
click at [587, 441] on div "Assign Provider" at bounding box center [571, 448] width 69 height 14
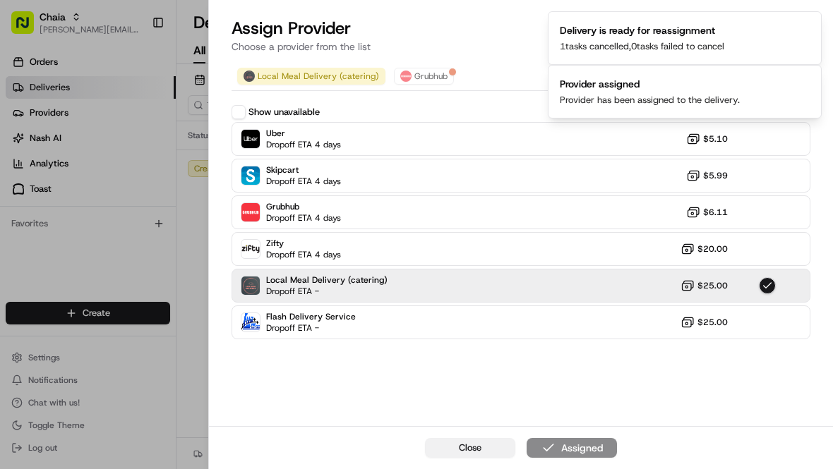
click at [479, 454] on button "Close" at bounding box center [470, 448] width 90 height 20
